Goal: Information Seeking & Learning: Learn about a topic

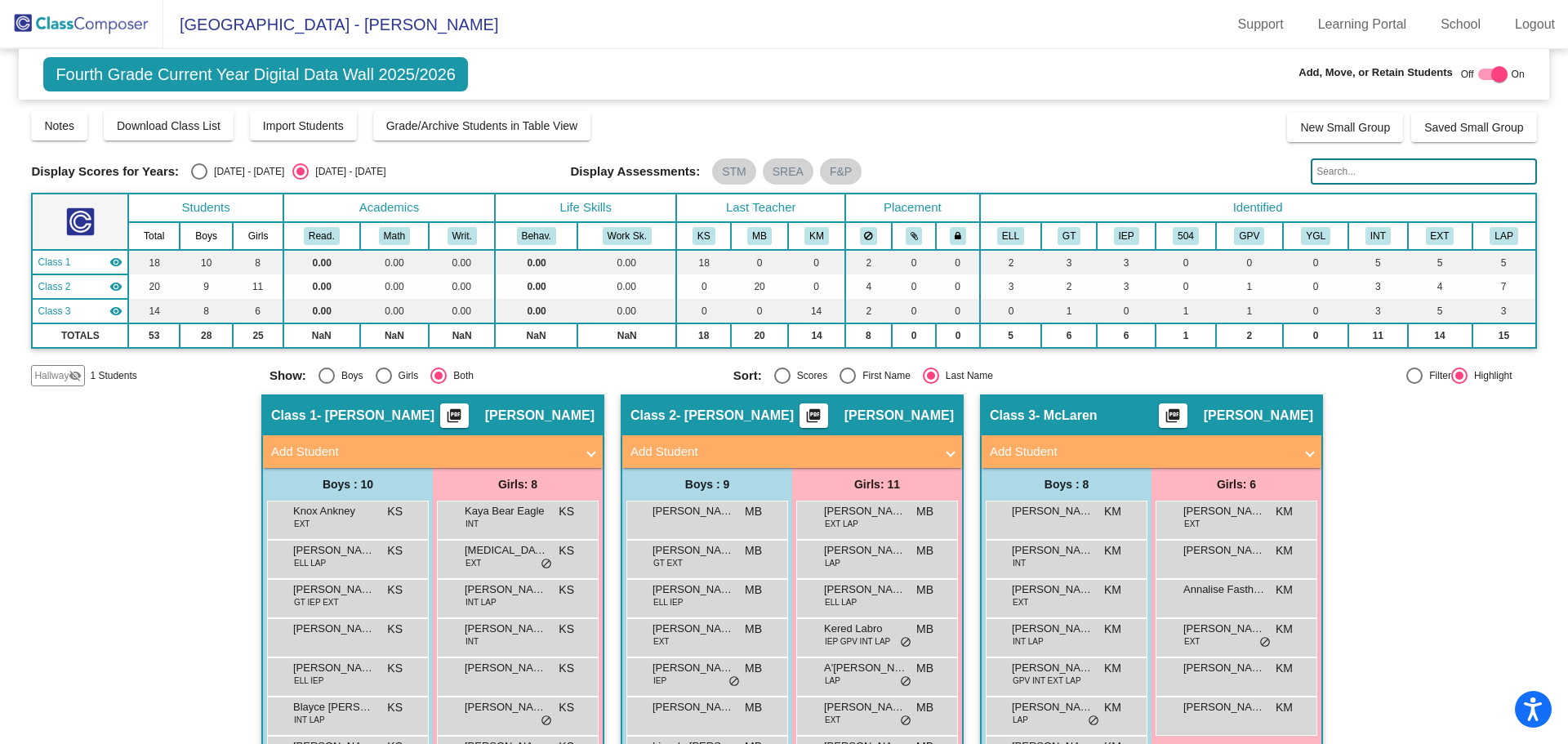
click at [44, 9] on img at bounding box center [81, 24] width 163 height 48
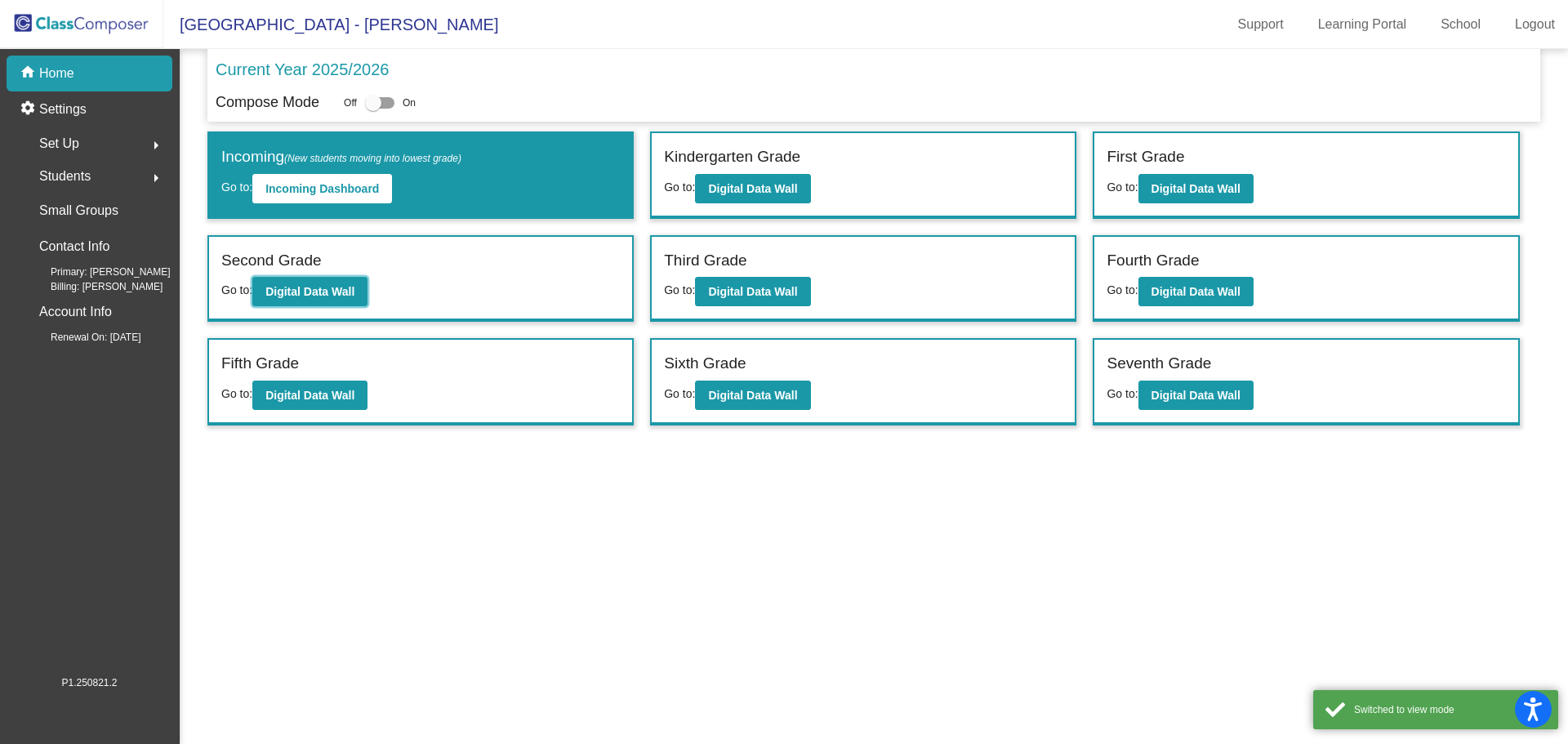
click at [345, 295] on b "Digital Data Wall" at bounding box center [310, 291] width 89 height 13
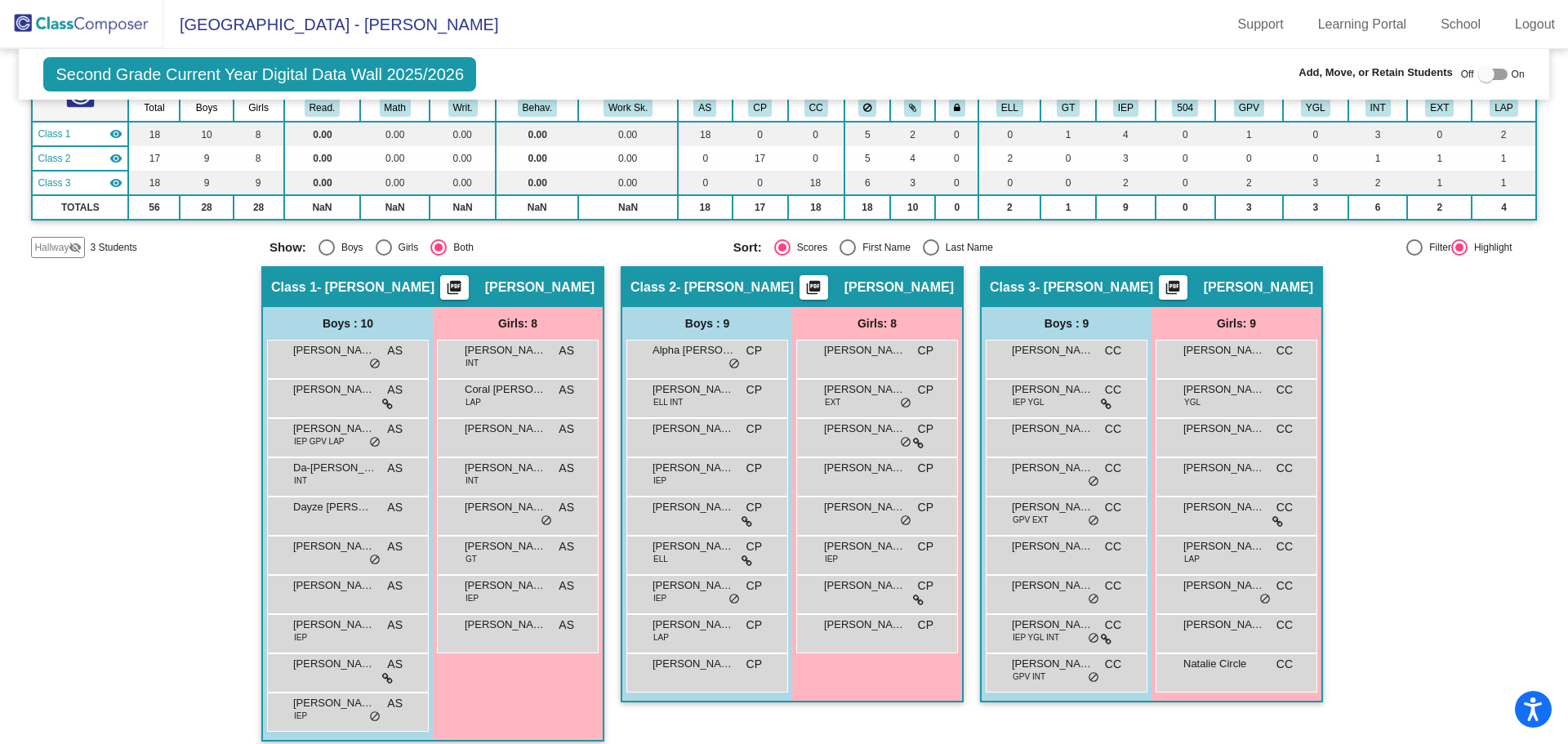
scroll to position [142, 0]
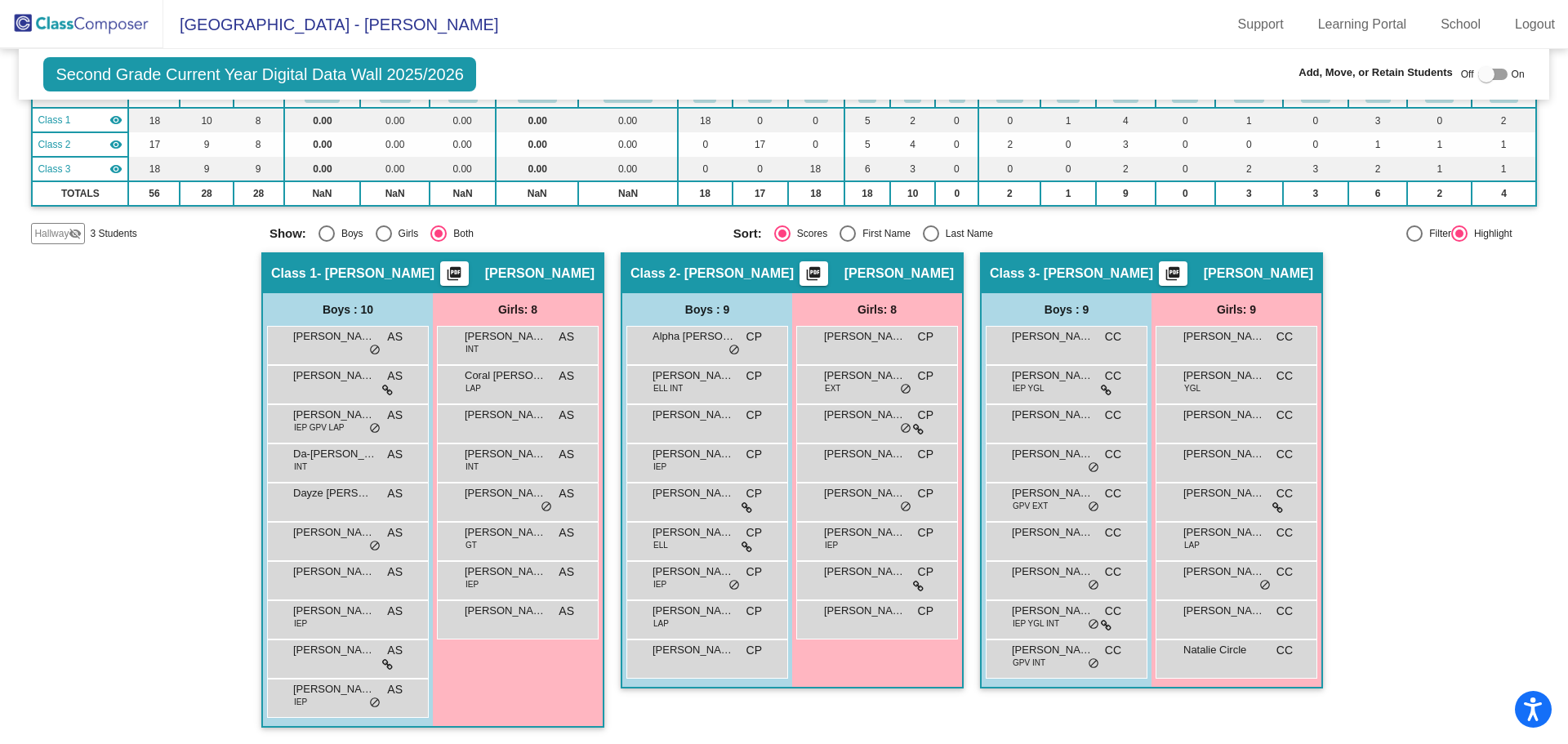
click at [932, 230] on div "Select an option" at bounding box center [931, 234] width 17 height 17
click at [931, 242] on input "Last Name" at bounding box center [930, 242] width 1 height 1
radio input "true"
click at [1065, 499] on span "[PERSON_NAME]" at bounding box center [1053, 493] width 82 height 17
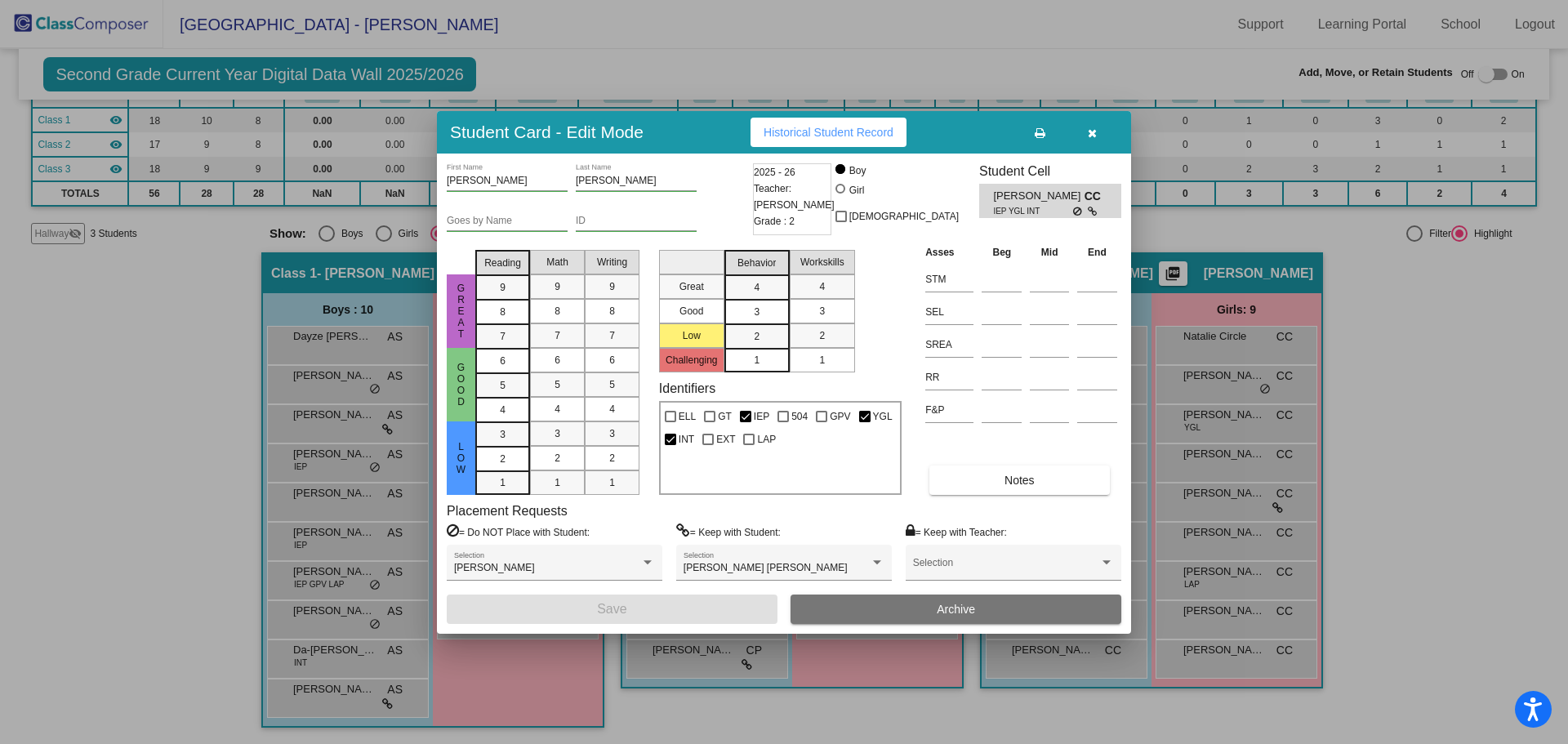
click at [1098, 133] on button "button" at bounding box center [1092, 131] width 52 height 29
